Goal: Task Accomplishment & Management: Manage account settings

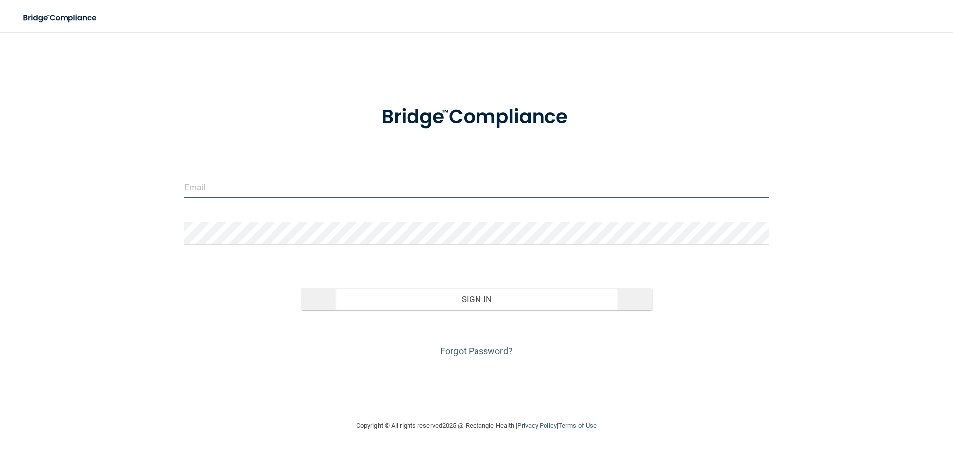
type input "[EMAIL_ADDRESS][DOMAIN_NAME]"
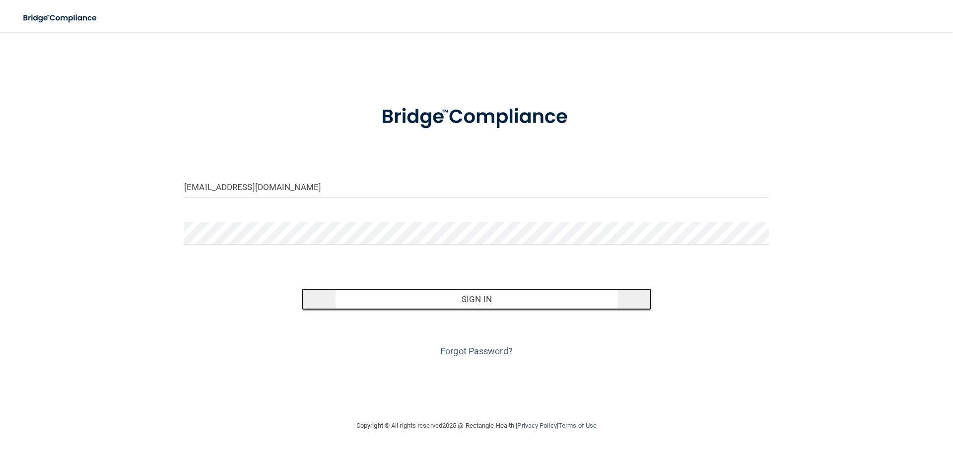
click at [478, 303] on button "Sign In" at bounding box center [476, 299] width 351 height 22
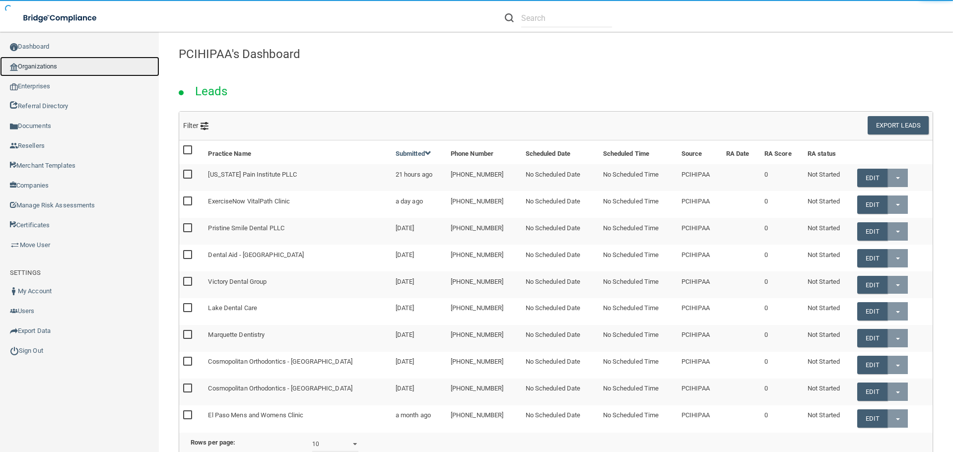
click at [49, 57] on link "Organizations" at bounding box center [79, 67] width 159 height 20
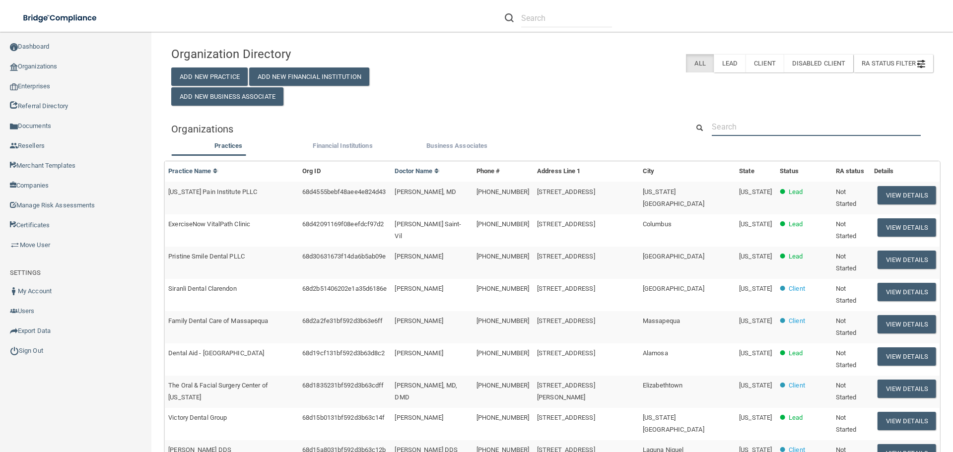
click at [741, 122] on input "text" at bounding box center [815, 127] width 209 height 18
paste input "[PERSON_NAME] Smiles"
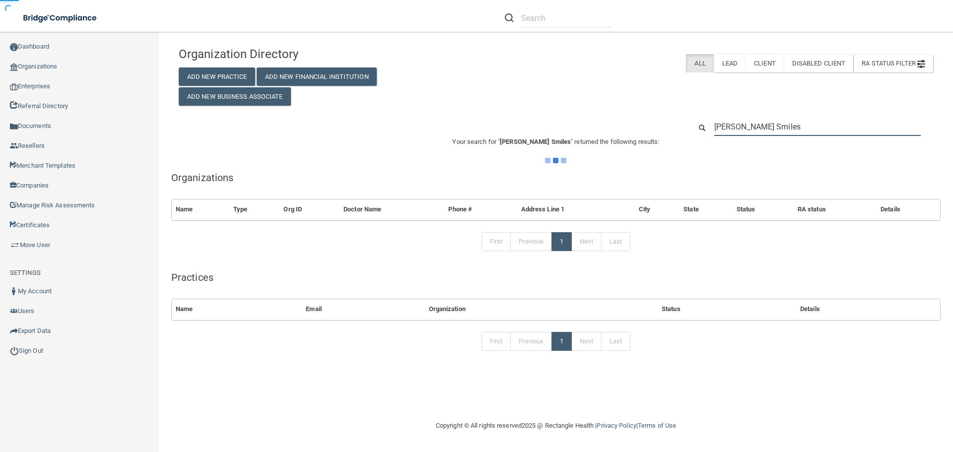
type input "[PERSON_NAME] Smiles"
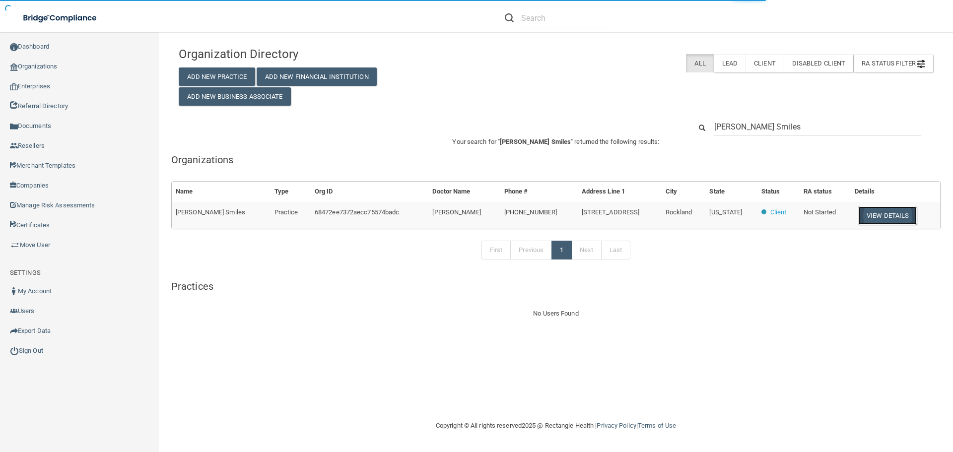
click at [887, 218] on button "View Details" at bounding box center [887, 215] width 59 height 18
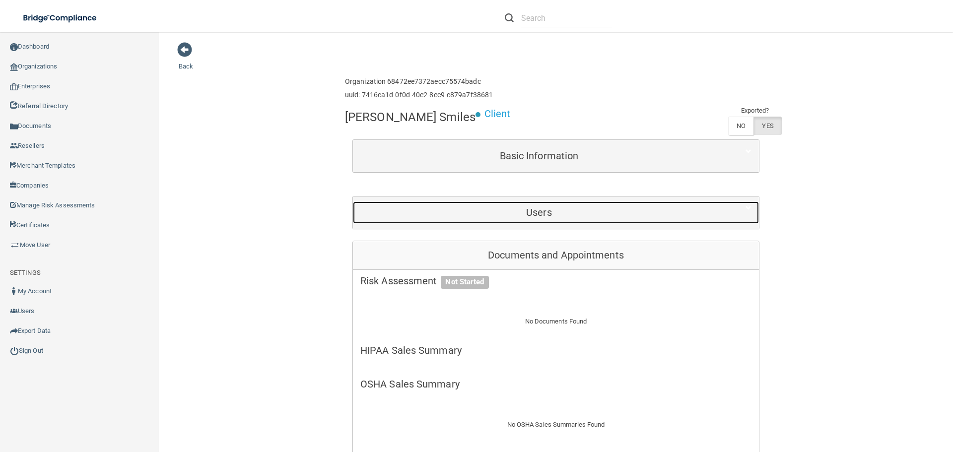
click at [509, 216] on h5 "Users" at bounding box center [538, 212] width 357 height 11
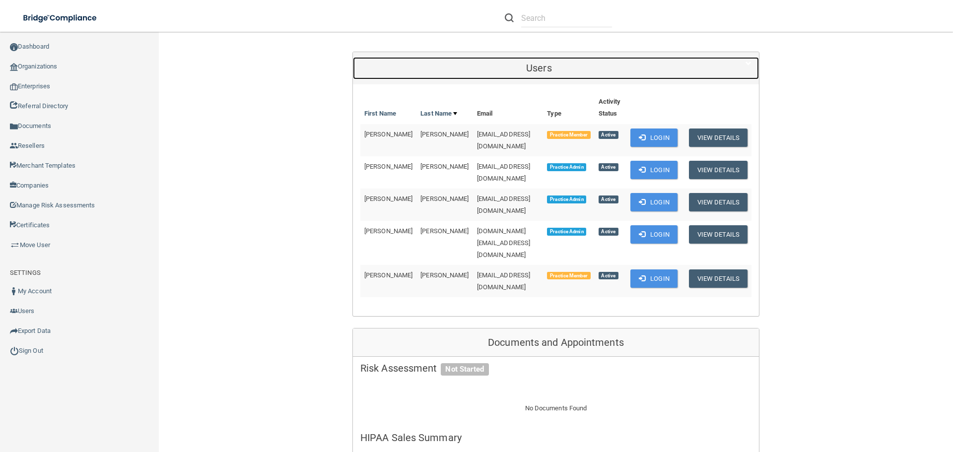
scroll to position [149, 0]
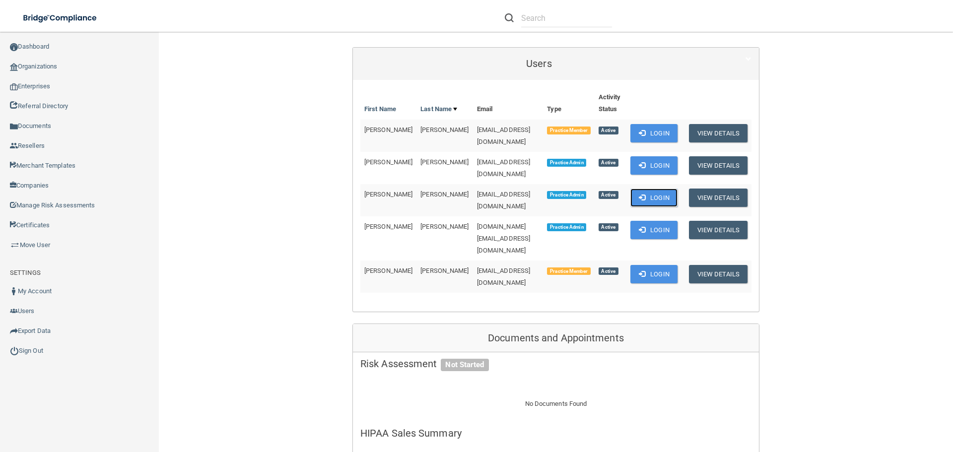
click at [651, 189] on button "Login" at bounding box center [653, 198] width 47 height 18
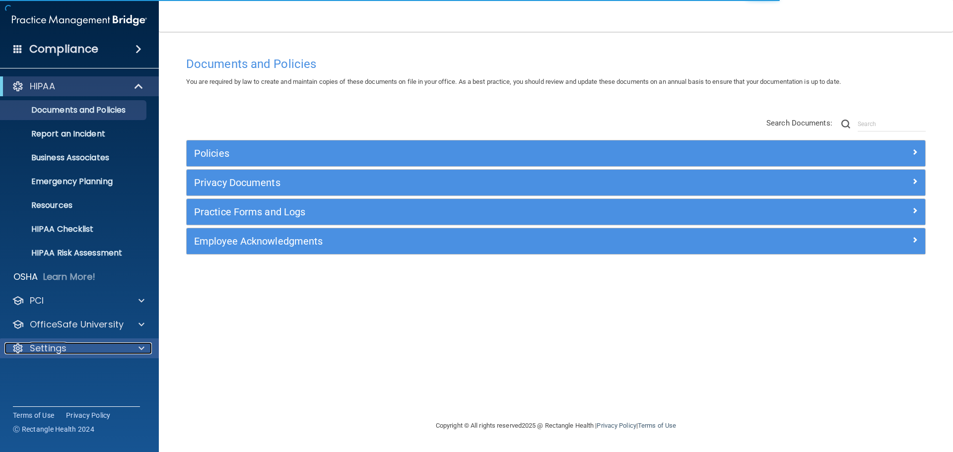
click at [105, 350] on div "Settings" at bounding box center [65, 348] width 123 height 12
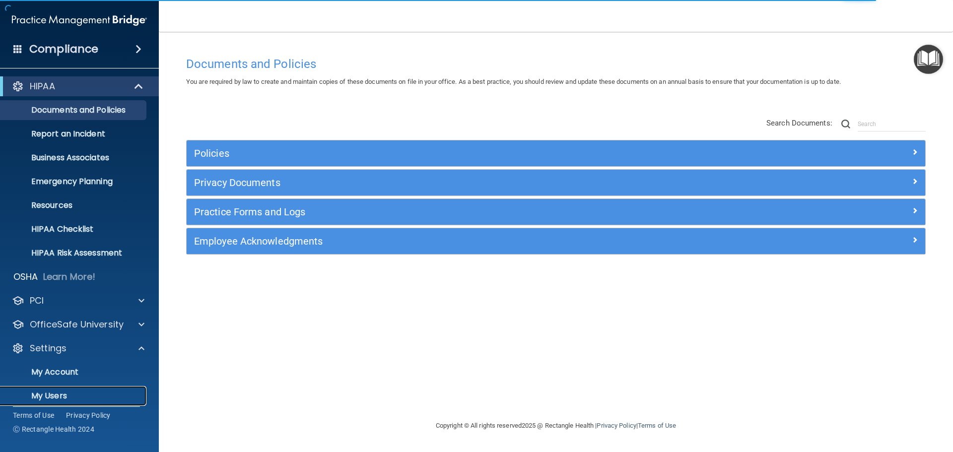
click at [74, 394] on p "My Users" at bounding box center [73, 396] width 135 height 10
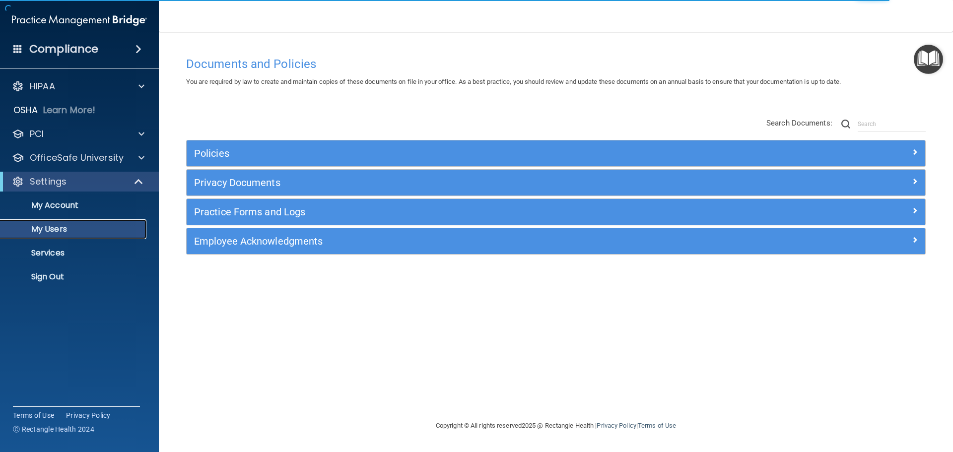
select select "20"
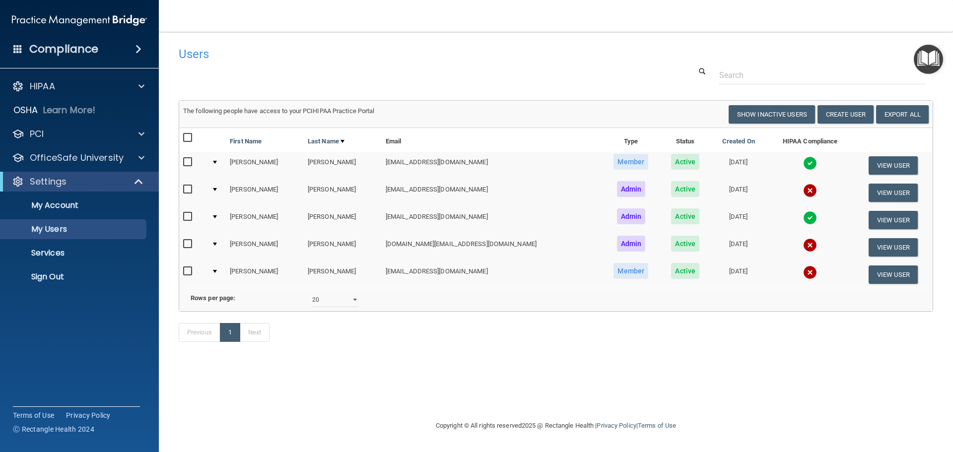
click at [803, 189] on img at bounding box center [810, 191] width 14 height 14
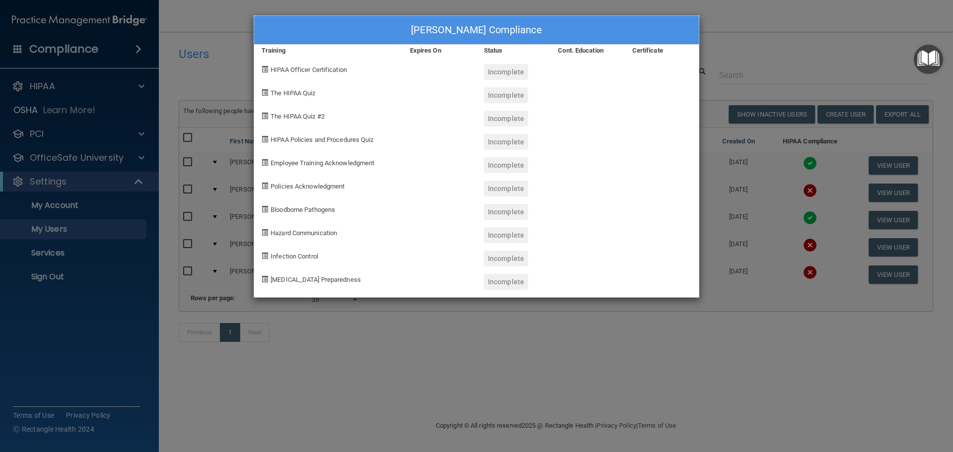
click at [770, 37] on div "Alayna Capozzoli's Compliance Training Expires On Status Cont. Education Certif…" at bounding box center [476, 226] width 953 height 452
